Goal: Book appointment/travel/reservation

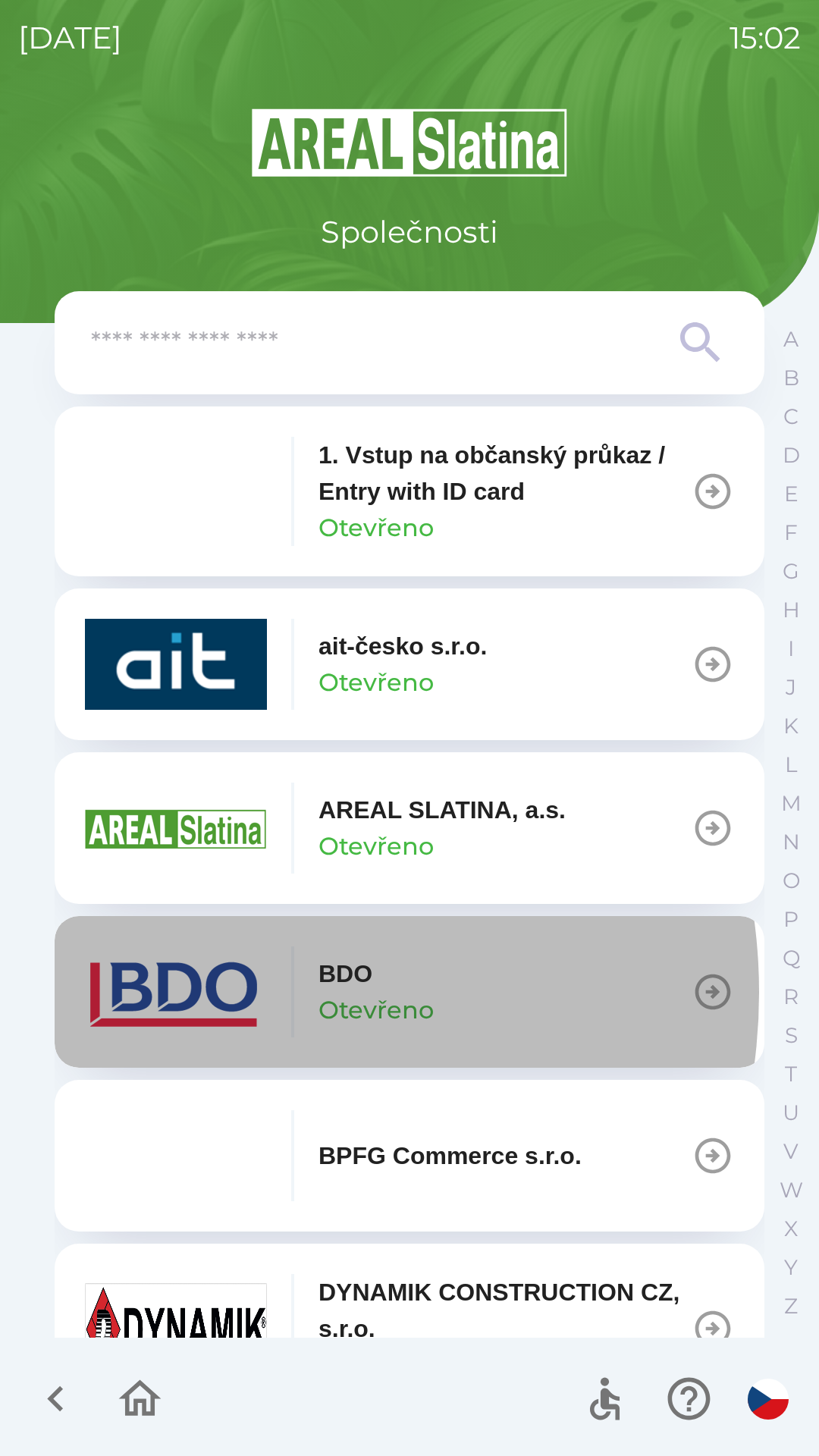
click at [213, 992] on img "button" at bounding box center [176, 991] width 182 height 91
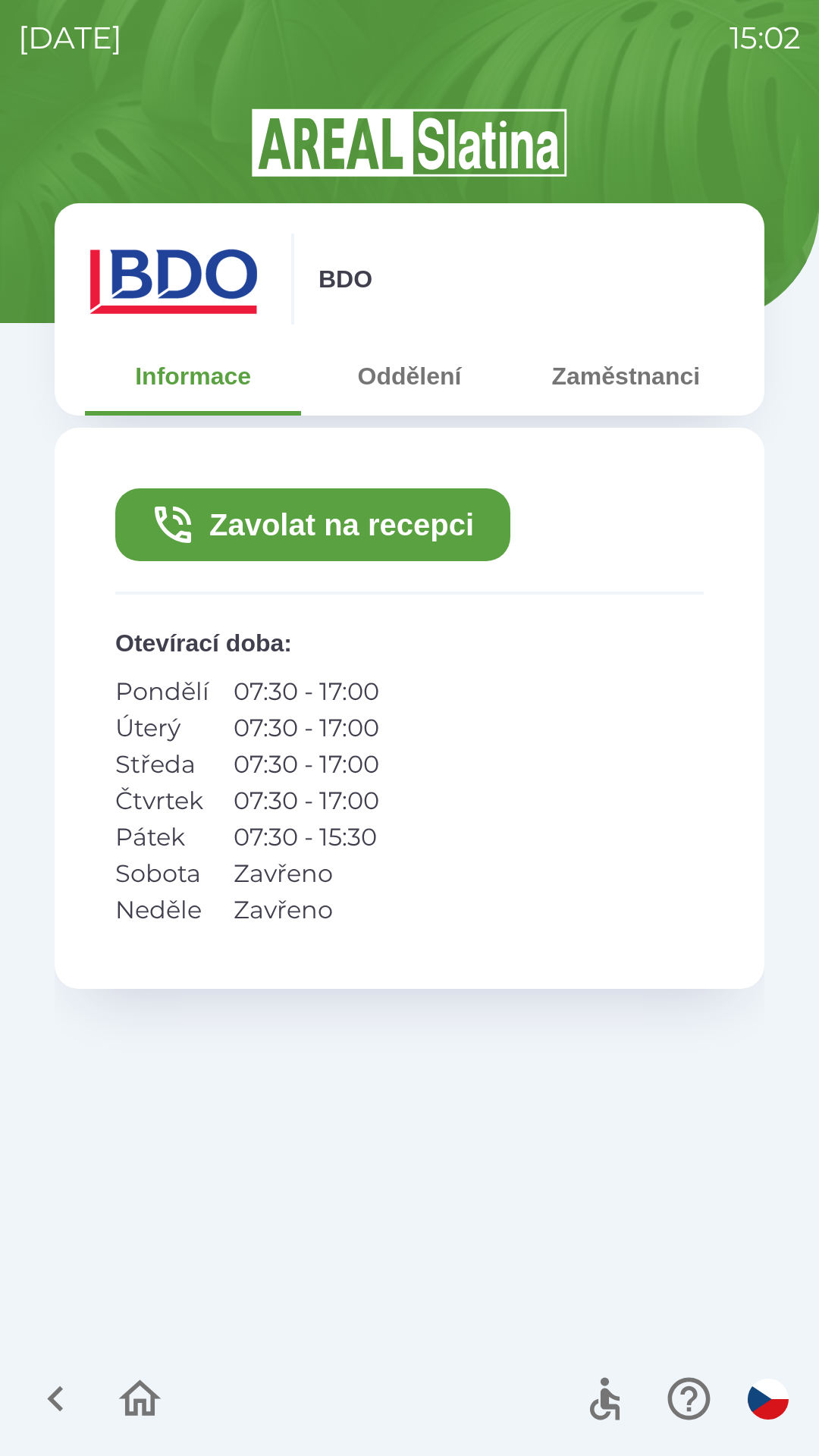
click at [352, 528] on button "Zavolat na recepci" at bounding box center [313, 525] width 395 height 72
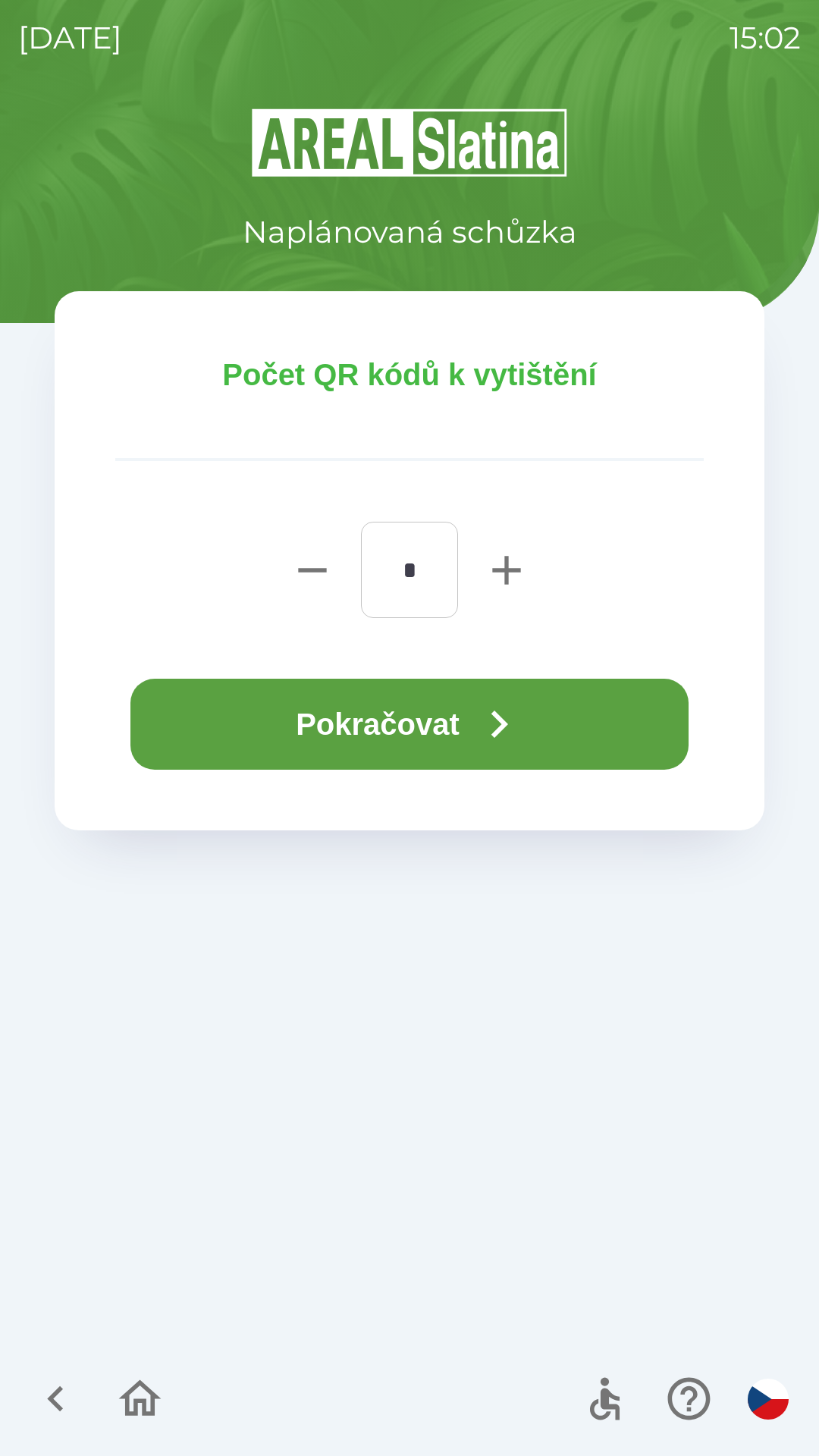
click at [494, 572] on icon "button" at bounding box center [506, 569] width 28 height 28
type input "*"
click at [411, 728] on button "Pokračovat" at bounding box center [409, 724] width 558 height 91
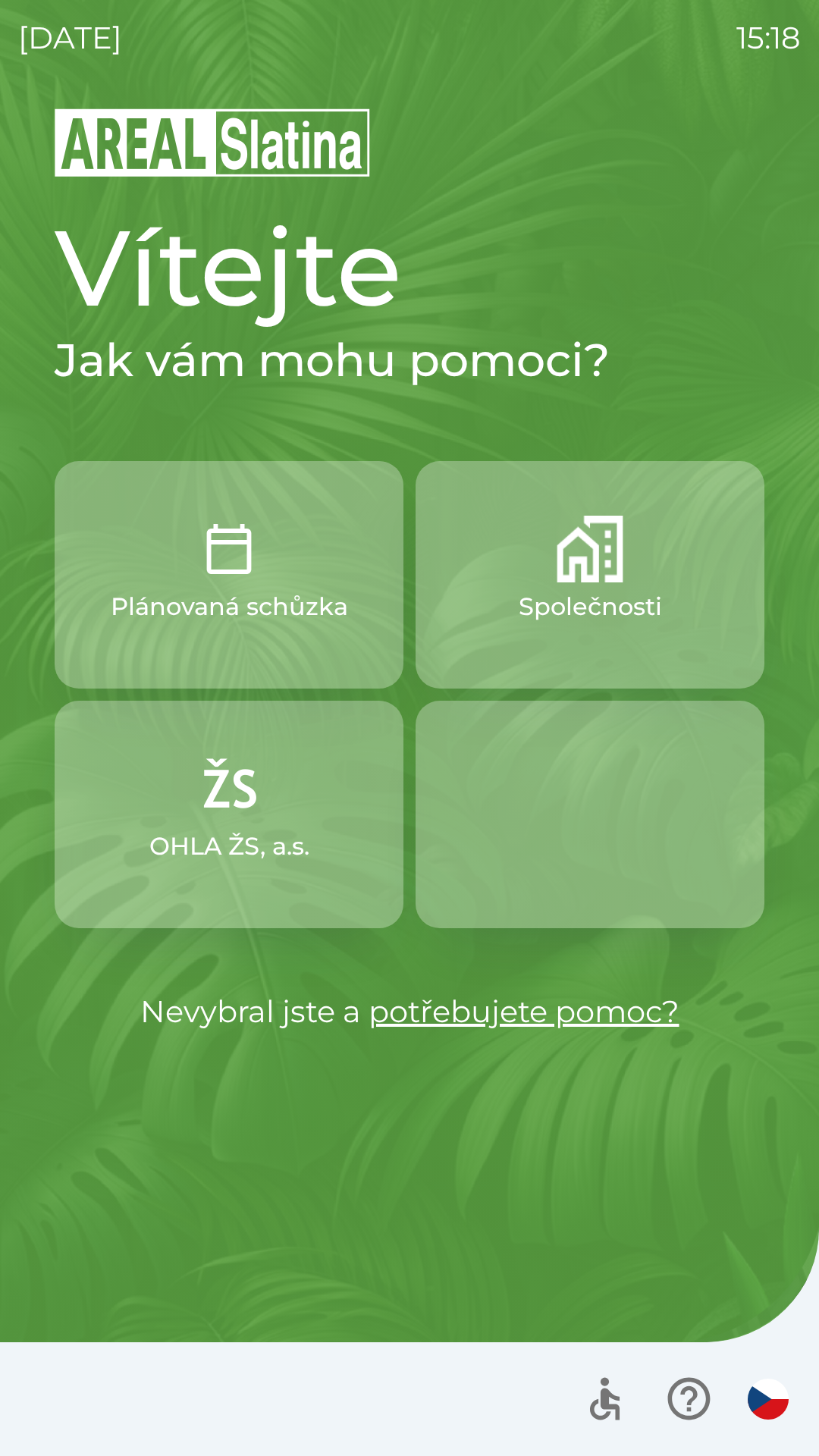
click at [556, 569] on img "button" at bounding box center [589, 549] width 67 height 67
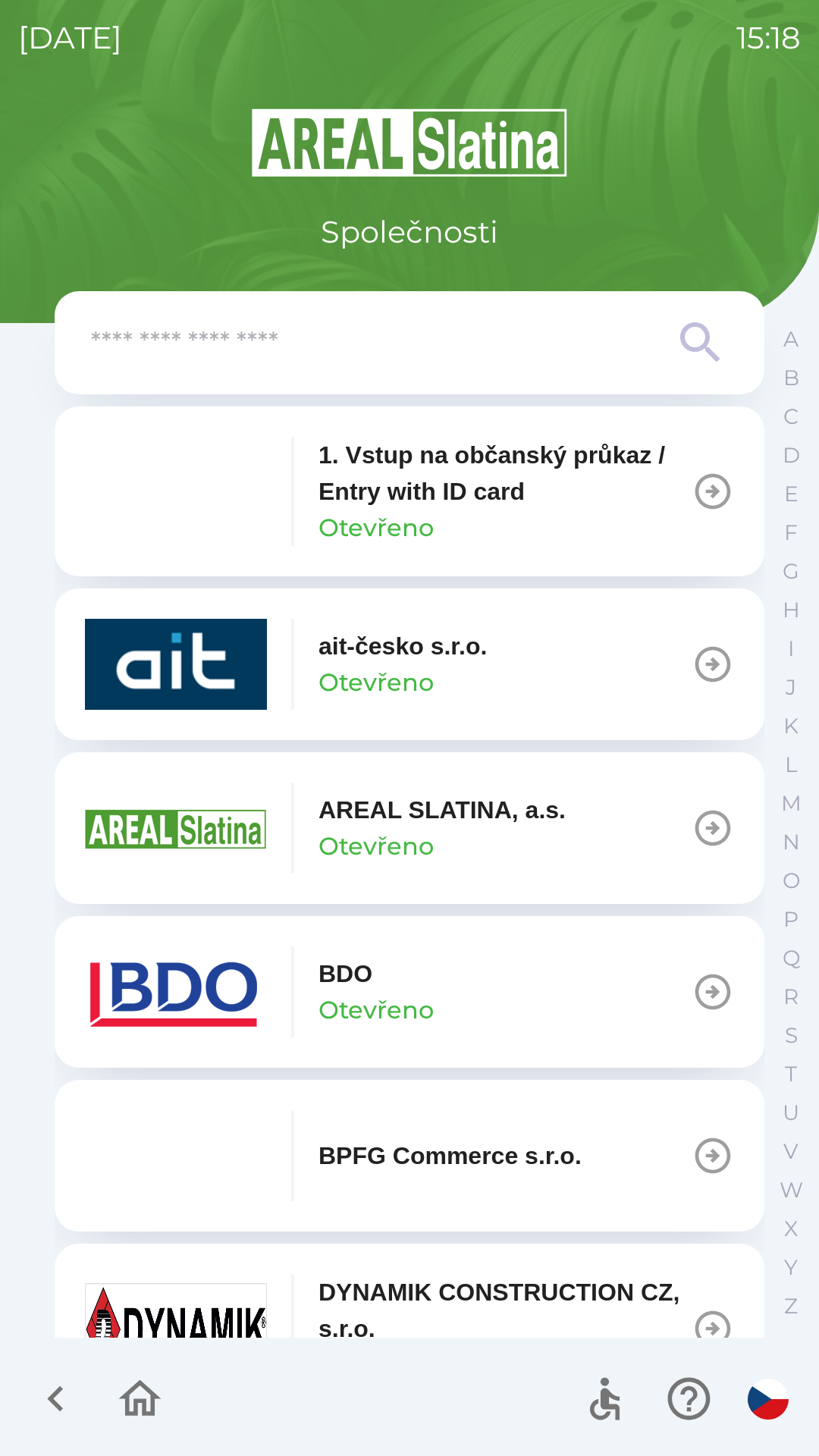
click at [411, 1005] on p "Otevřeno" at bounding box center [376, 1009] width 116 height 36
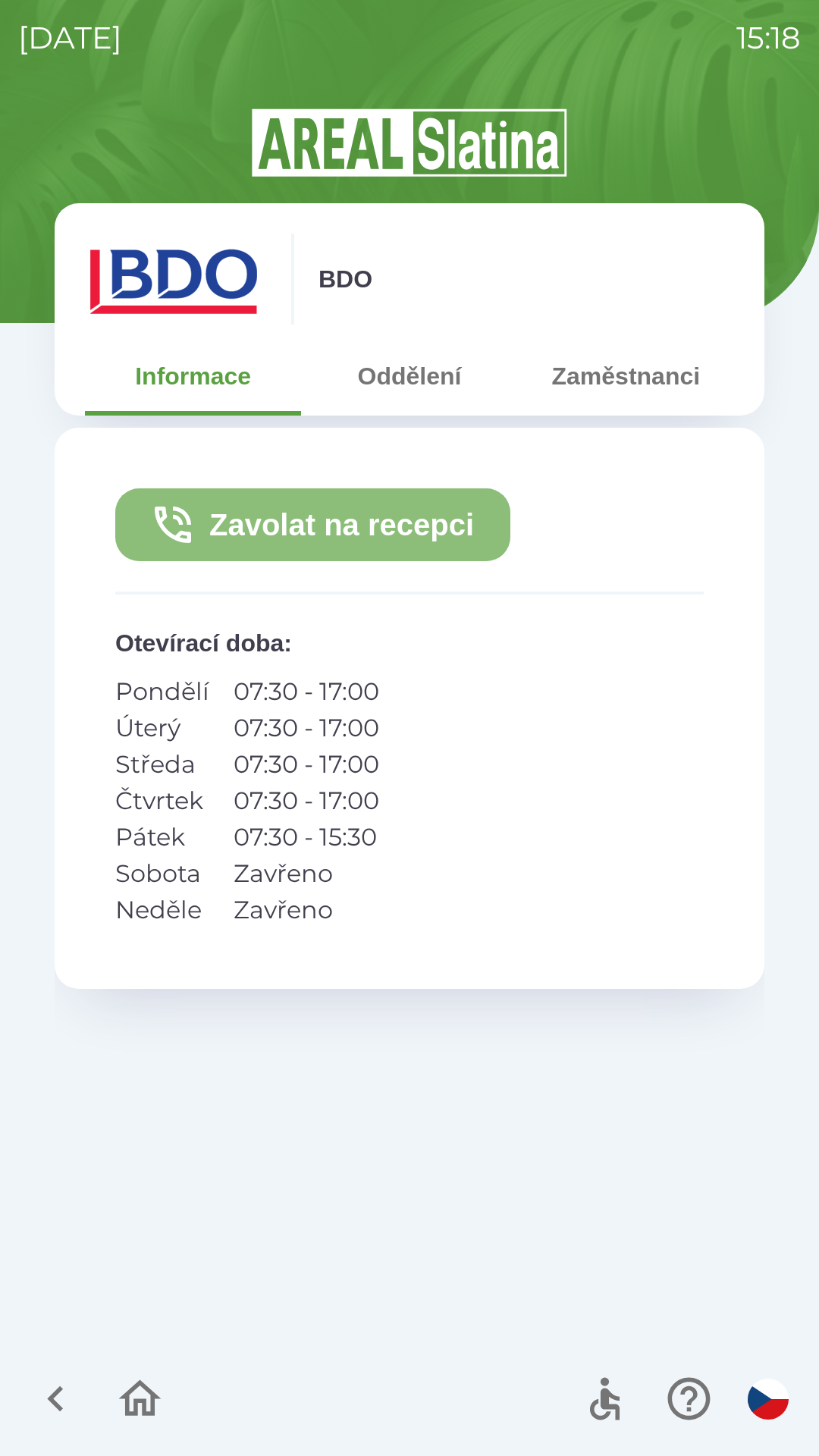
click at [357, 516] on button "Zavolat na recepci" at bounding box center [313, 525] width 395 height 72
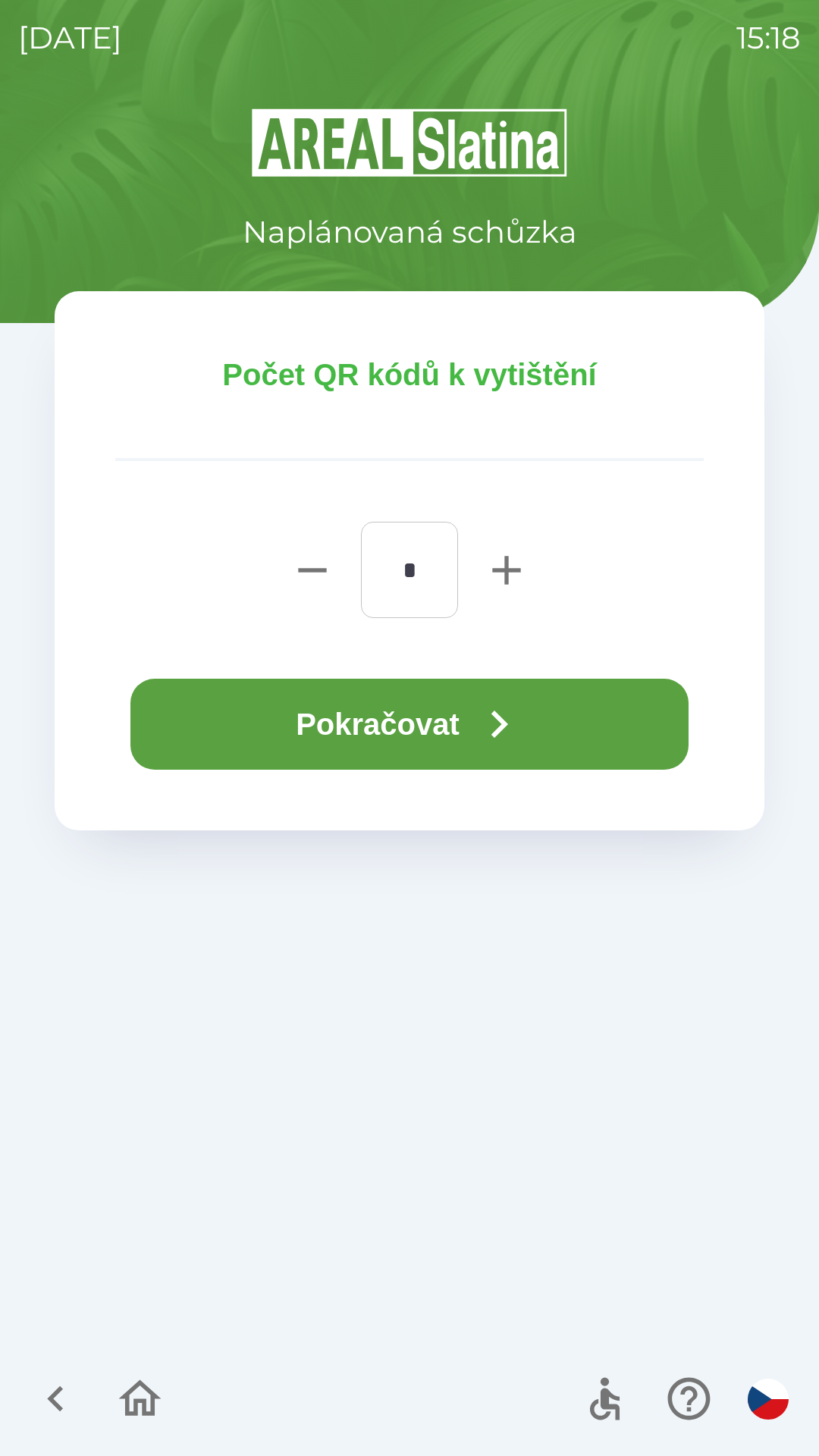
click at [478, 741] on icon "button" at bounding box center [498, 724] width 55 height 55
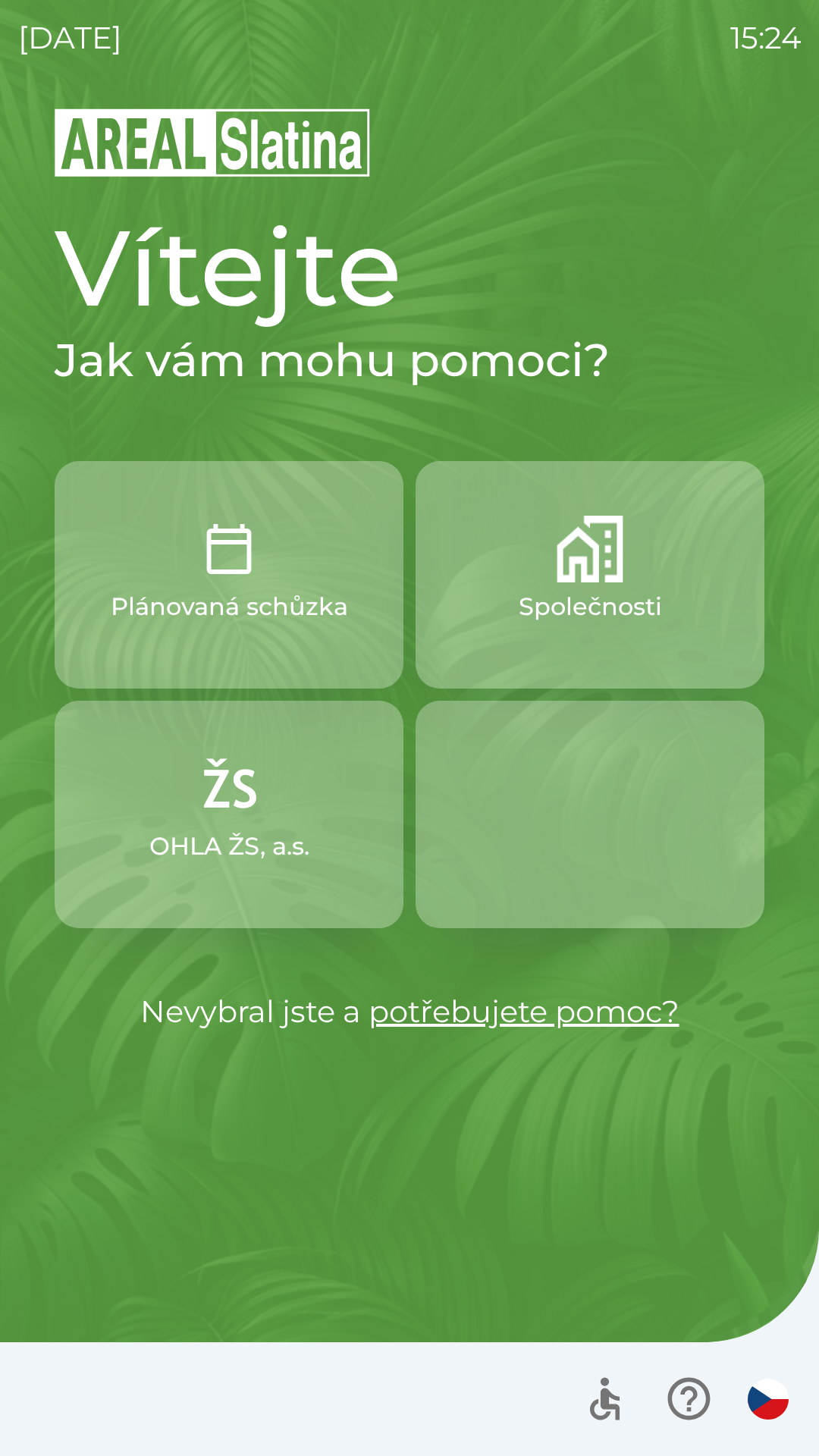
click at [554, 572] on button "Společnosti" at bounding box center [589, 574] width 349 height 227
